Goal: Check status: Check status

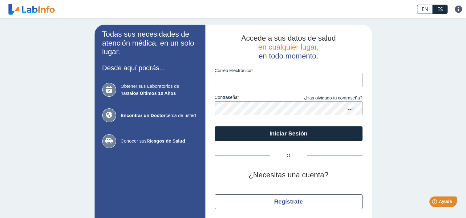
click at [272, 82] on input "Correo Electronico" at bounding box center [289, 80] width 148 height 14
type input "[EMAIL_ADDRESS][DOMAIN_NAME]"
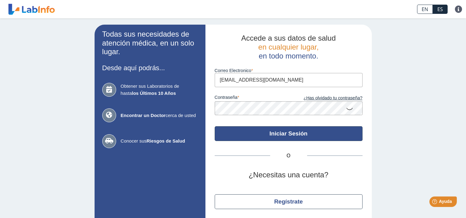
click at [325, 136] on button "Iniciar Sesión" at bounding box center [289, 133] width 148 height 15
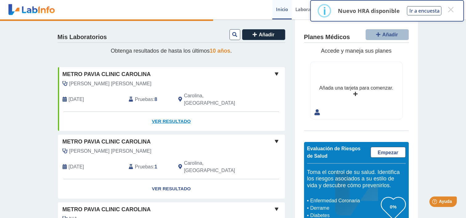
click at [179, 115] on link "Ver Resultado" at bounding box center [171, 121] width 227 height 19
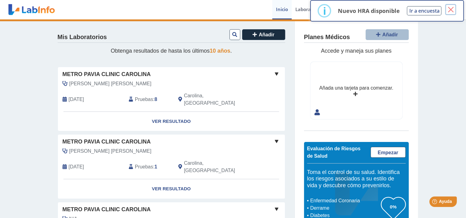
click at [452, 10] on button "×" at bounding box center [450, 9] width 11 height 11
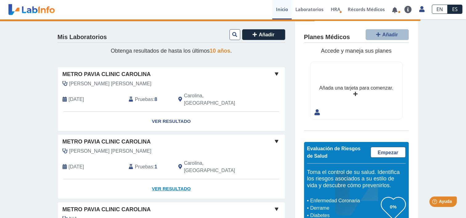
click at [166, 179] on link "Ver Resultado" at bounding box center [171, 188] width 227 height 19
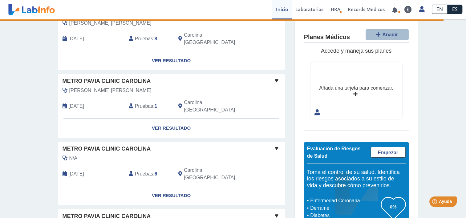
scroll to position [62, 0]
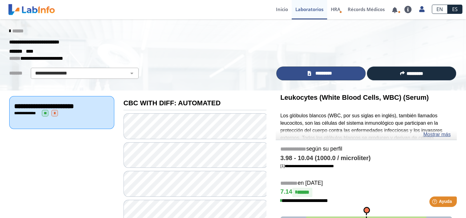
click at [307, 70] on link "*********" at bounding box center [320, 73] width 89 height 14
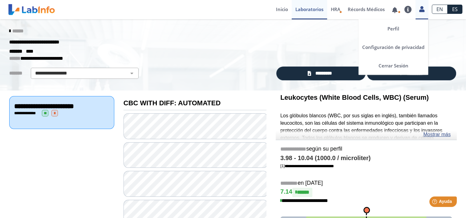
click at [425, 10] on link at bounding box center [421, 8] width 13 height 8
click at [397, 66] on link "Cerrar Sesión" at bounding box center [393, 65] width 70 height 18
